Goal: Find specific page/section: Find specific page/section

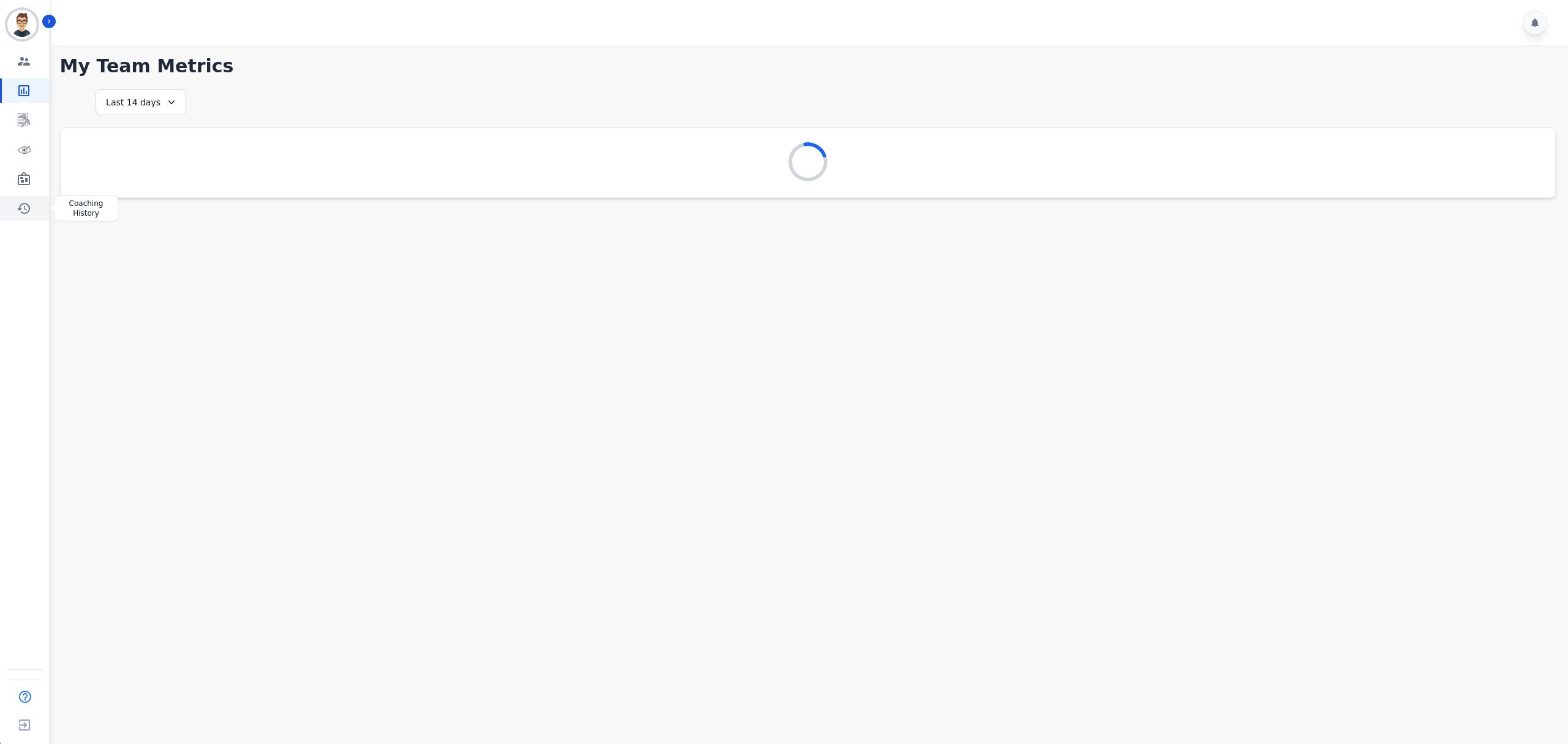
click at [32, 211] on link "Sidebar" at bounding box center [25, 209] width 47 height 25
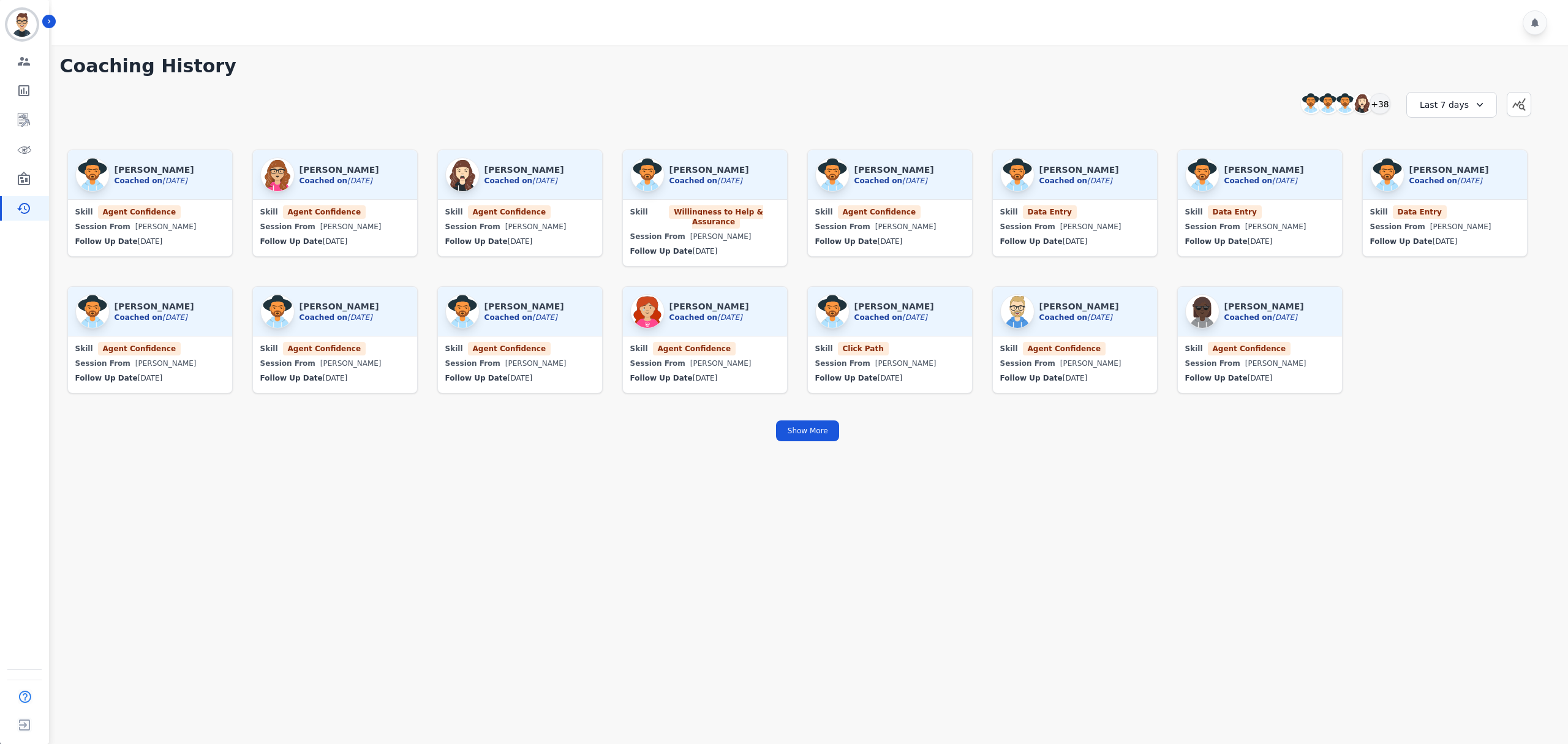
click at [1473, 98] on div "Last 7 days" at bounding box center [1452, 104] width 91 height 26
